Goal: Task Accomplishment & Management: Manage account settings

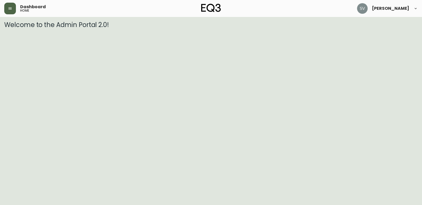
click at [13, 8] on button "button" at bounding box center [10, 9] width 12 height 12
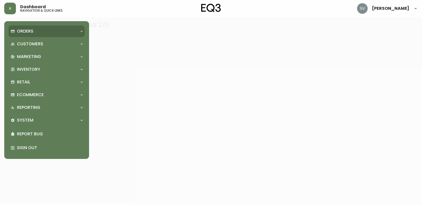
click at [30, 31] on p "Orders" at bounding box center [25, 31] width 16 height 6
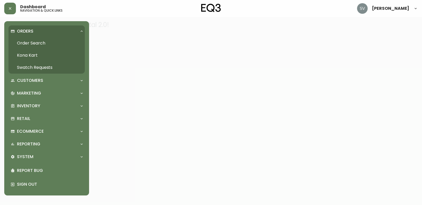
click at [47, 45] on link "Order Search" at bounding box center [46, 43] width 76 height 12
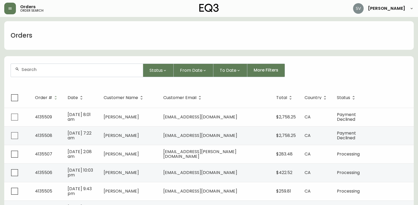
click at [139, 115] on span "[PERSON_NAME]" at bounding box center [121, 117] width 35 height 6
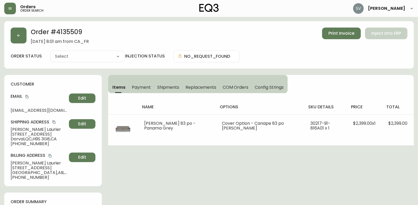
type input "Payment Declined"
select select "PAYMENT_DECLINED"
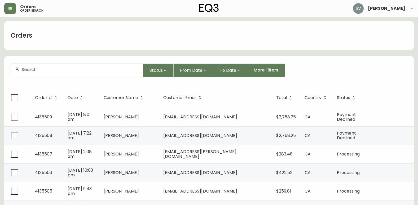
click at [383, 45] on div "Orders" at bounding box center [209, 35] width 410 height 29
click at [75, 71] on input "text" at bounding box center [79, 69] width 117 height 5
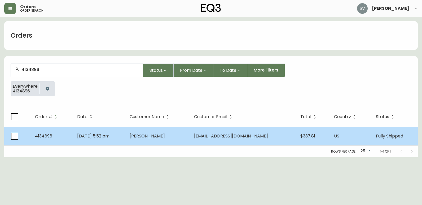
type input "4134896"
click at [145, 132] on td "[PERSON_NAME]" at bounding box center [157, 136] width 64 height 19
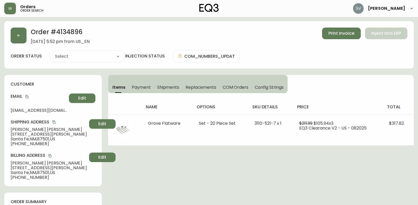
type input "Fully Shipped"
select select "FULLY_SHIPPED"
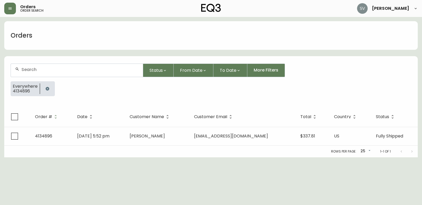
click at [367, 158] on html "Orders order search [PERSON_NAME] Orders Status From Date To Date More Filters …" at bounding box center [211, 79] width 422 height 158
